Goal: Information Seeking & Learning: Learn about a topic

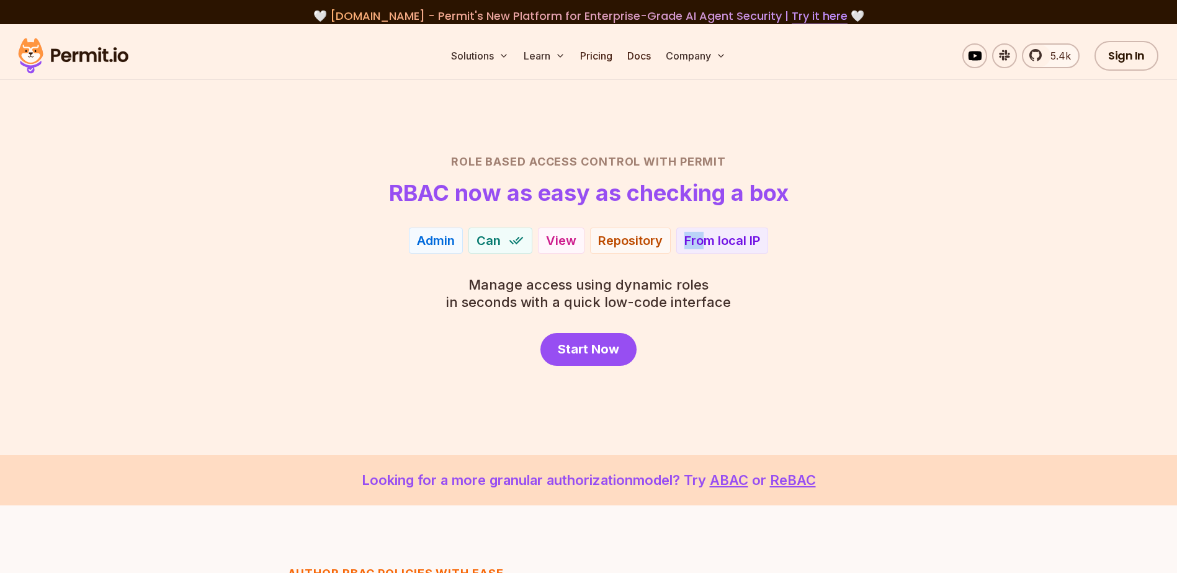
drag, startPoint x: 735, startPoint y: 240, endPoint x: 709, endPoint y: 237, distance: 26.3
click at [708, 237] on div "From EU From local IP" at bounding box center [723, 241] width 92 height 26
drag, startPoint x: 709, startPoint y: 237, endPoint x: 701, endPoint y: 241, distance: 9.5
click at [701, 241] on div "From local IP" at bounding box center [723, 240] width 76 height 17
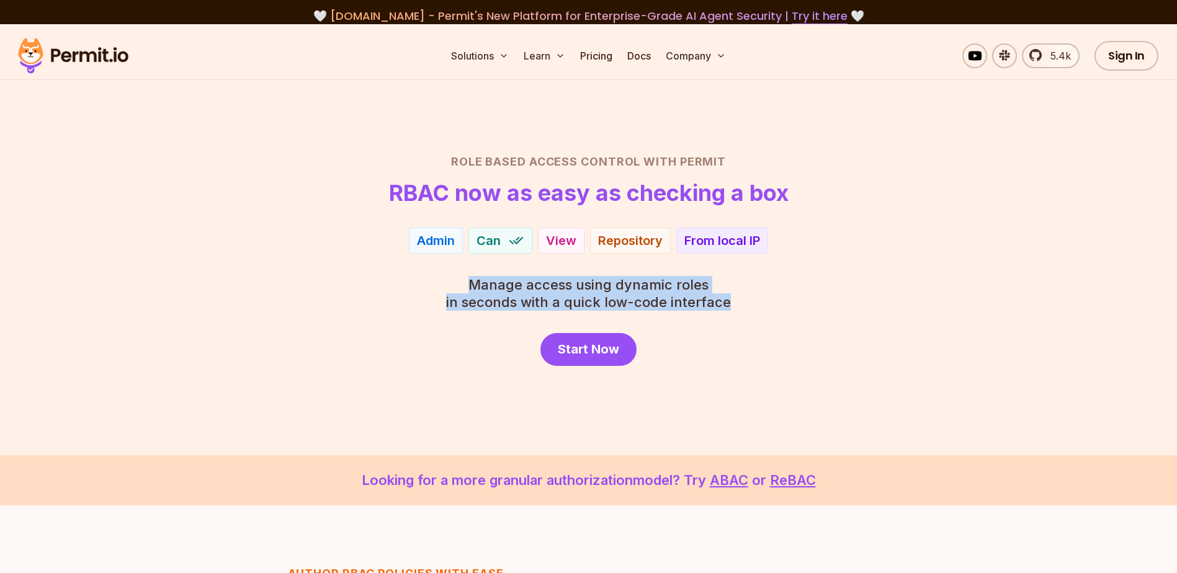
drag, startPoint x: 463, startPoint y: 274, endPoint x: 742, endPoint y: 303, distance: 280.8
click at [742, 303] on div "Role Based Access Control with Permit RBAC now as easy as checking a box Admin …" at bounding box center [589, 259] width 869 height 213
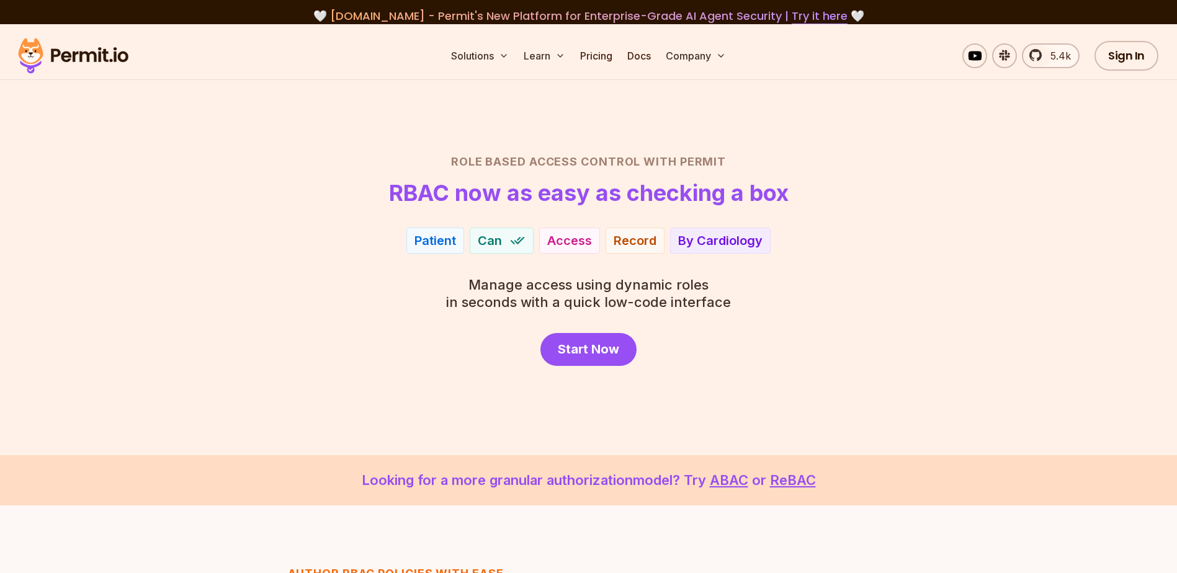
drag, startPoint x: 742, startPoint y: 303, endPoint x: 281, endPoint y: 266, distance: 462.7
click at [266, 259] on div "Role Based Access Control with Permit RBAC now as easy as checking a box Patien…" at bounding box center [589, 259] width 869 height 213
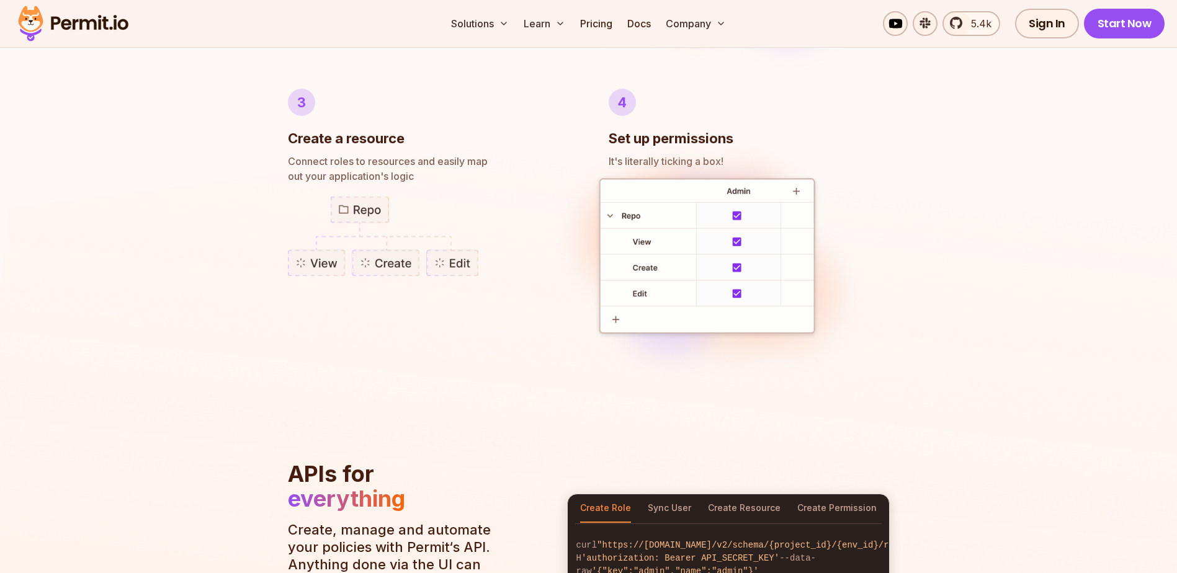
scroll to position [993, 0]
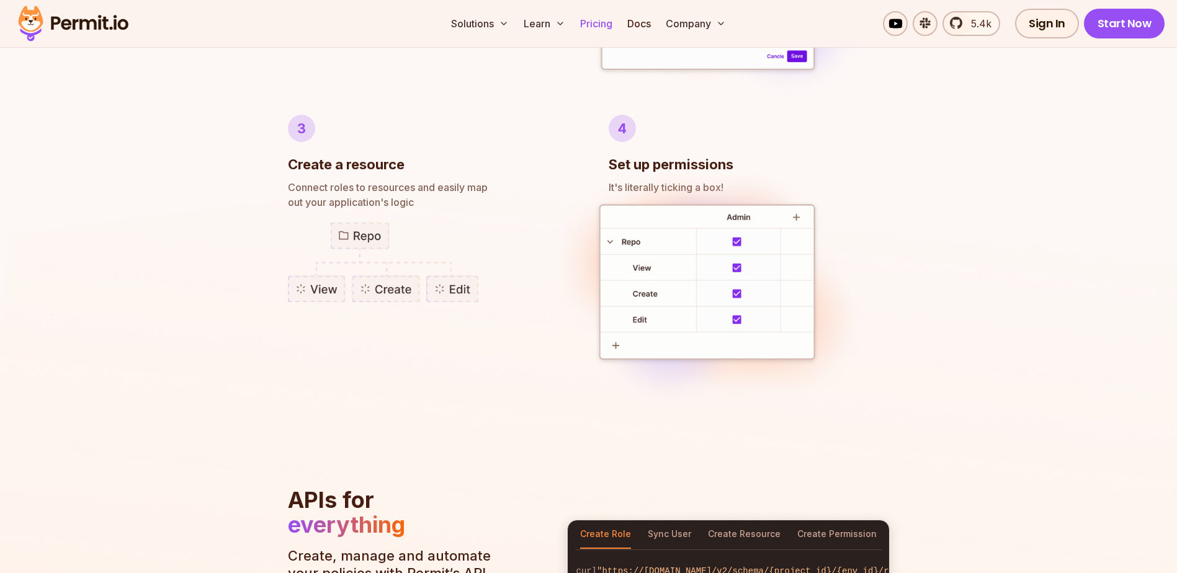
click at [579, 24] on link "Pricing" at bounding box center [596, 23] width 42 height 25
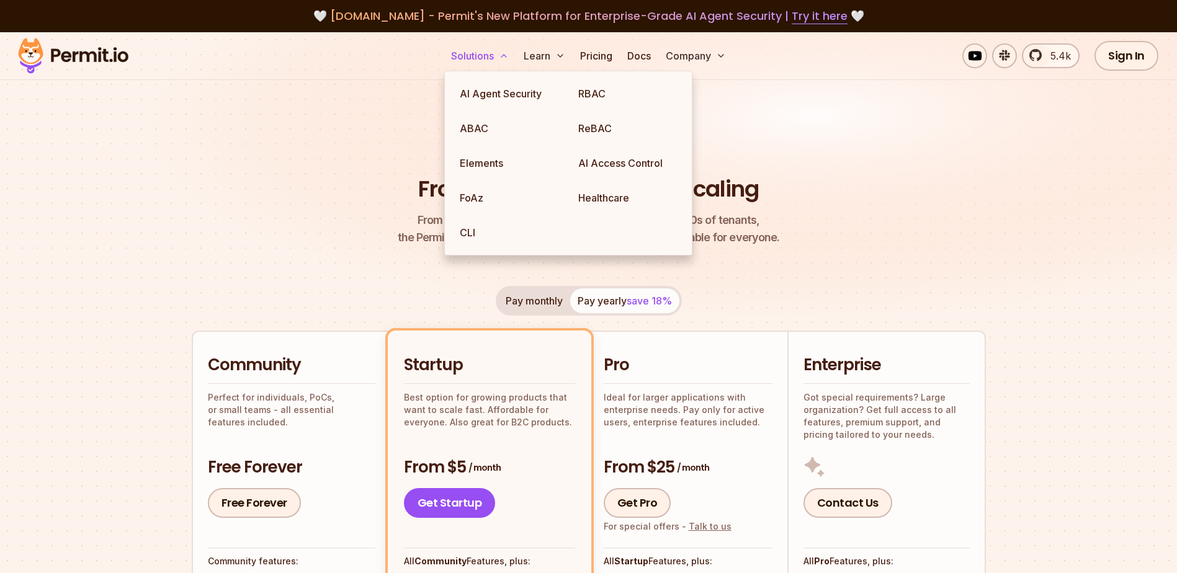
click at [477, 55] on button "Solutions" at bounding box center [480, 55] width 68 height 25
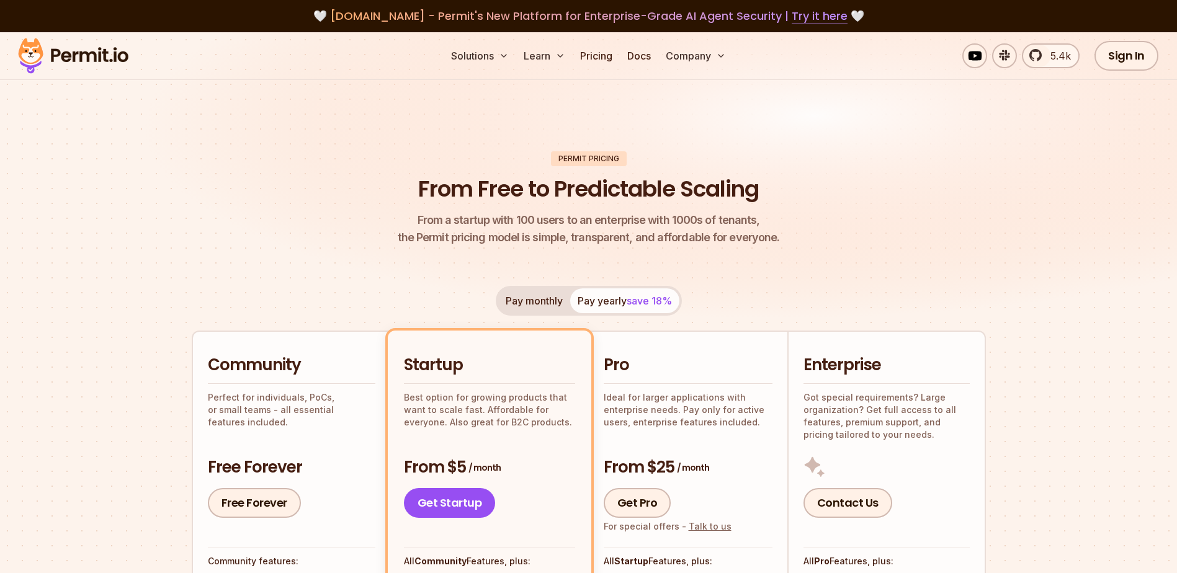
click at [104, 56] on img at bounding box center [73, 56] width 122 height 42
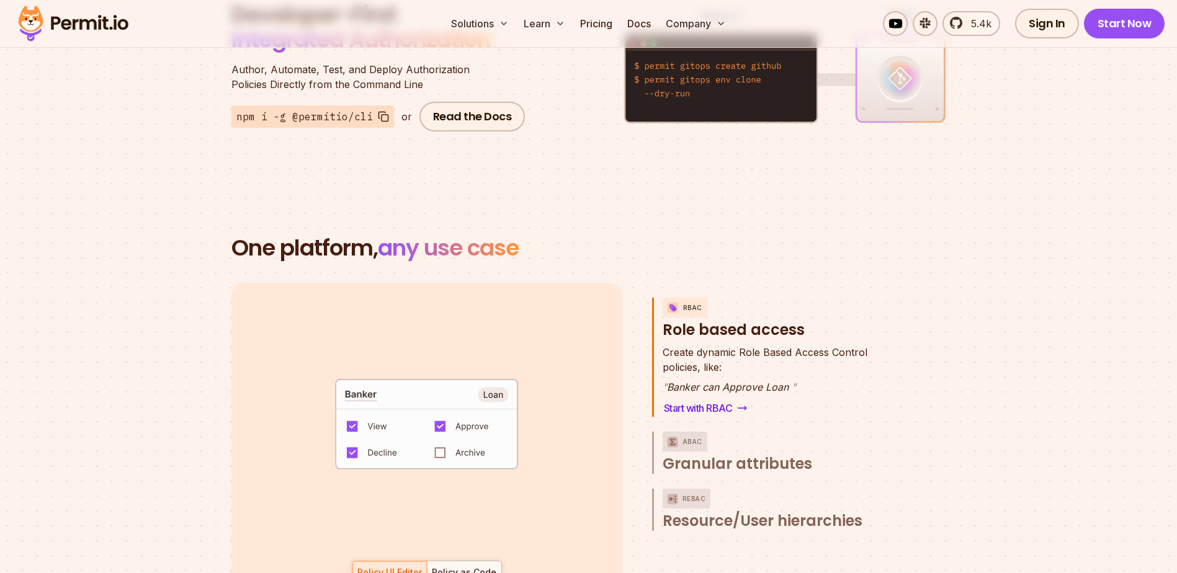
scroll to position [1800, 0]
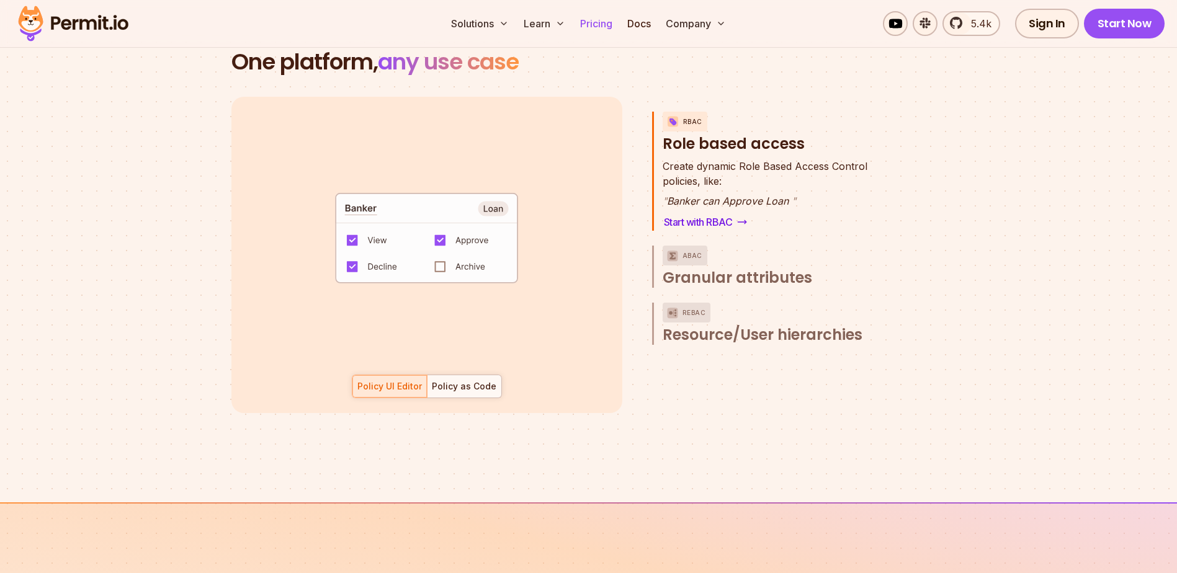
click at [596, 29] on link "Pricing" at bounding box center [596, 23] width 42 height 25
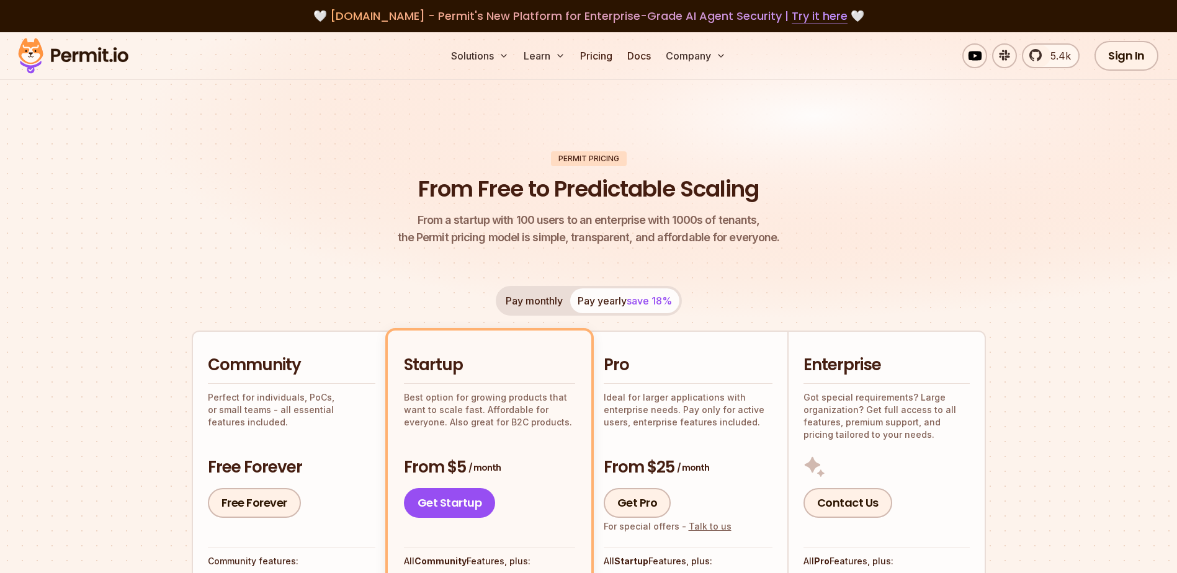
click at [36, 68] on img at bounding box center [73, 56] width 122 height 42
